Goal: Find specific page/section: Find specific page/section

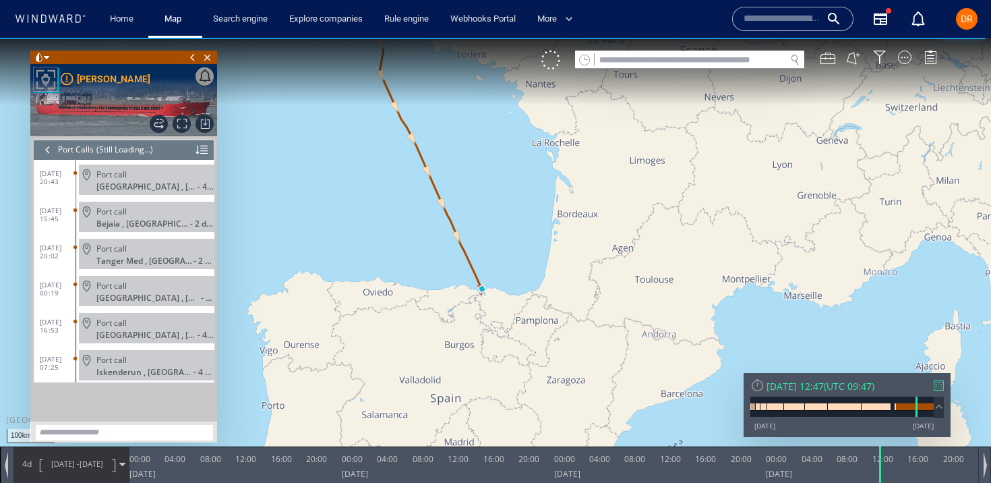
drag, startPoint x: 469, startPoint y: 297, endPoint x: 469, endPoint y: 355, distance: 57.3
click at [469, 355] on canvas "Map" at bounding box center [495, 253] width 991 height 431
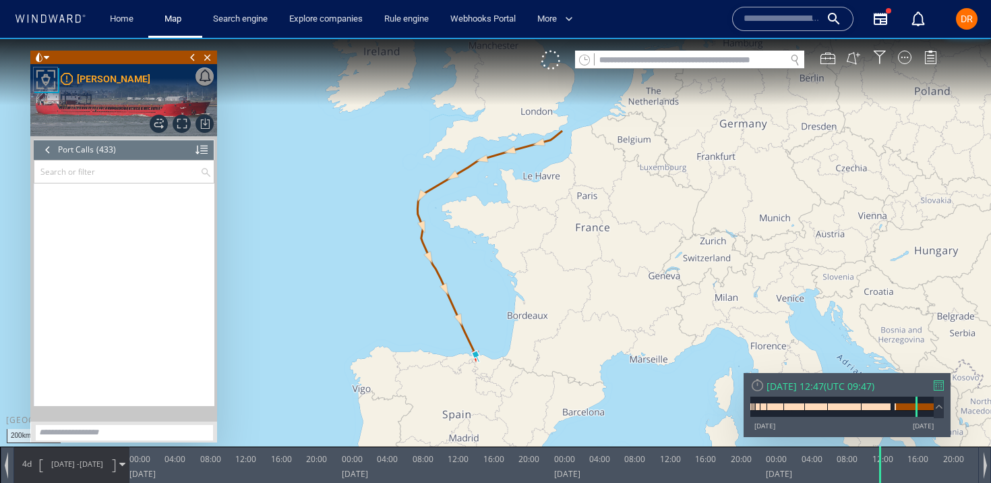
scroll to position [15834, 0]
